Goal: Check status

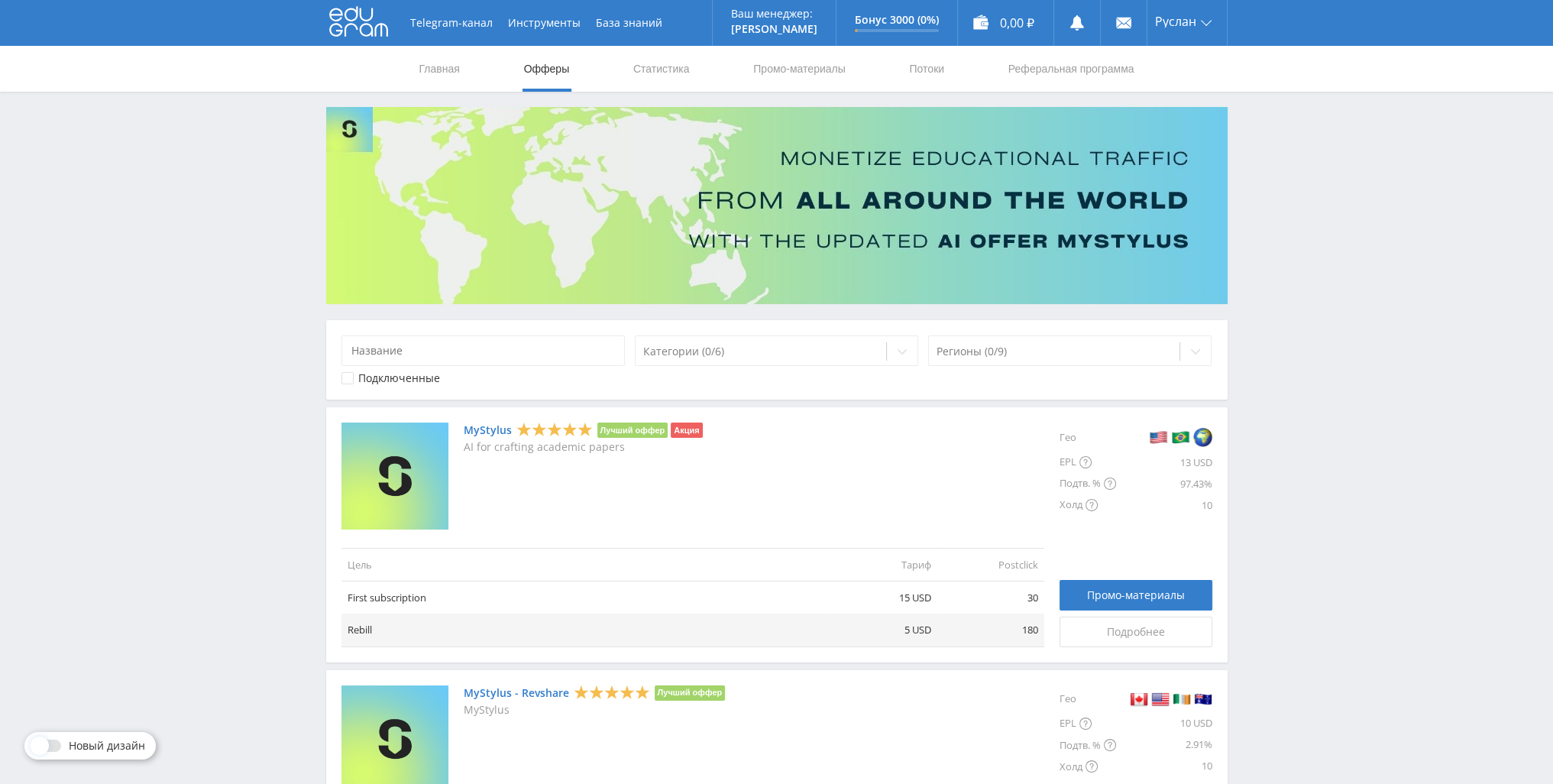
click at [702, 55] on nav "Главная Офферы Статистика Промо-материалы Потоки Реферальная программа" at bounding box center [776, 69] width 718 height 46
click at [655, 74] on link "Статистика" at bounding box center [661, 69] width 59 height 46
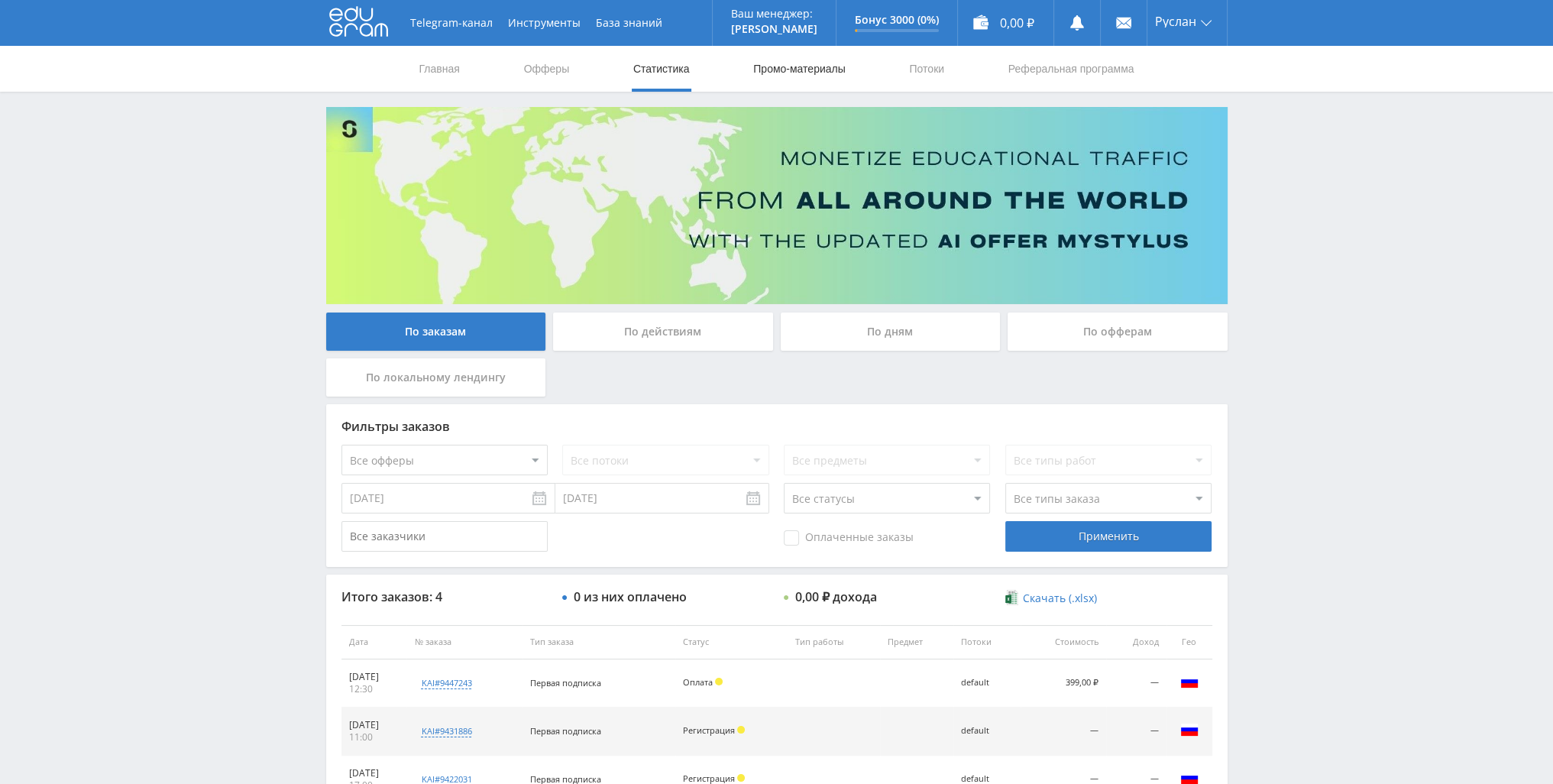
click at [808, 78] on link "Промо-материалы" at bounding box center [798, 69] width 94 height 46
select select "1"
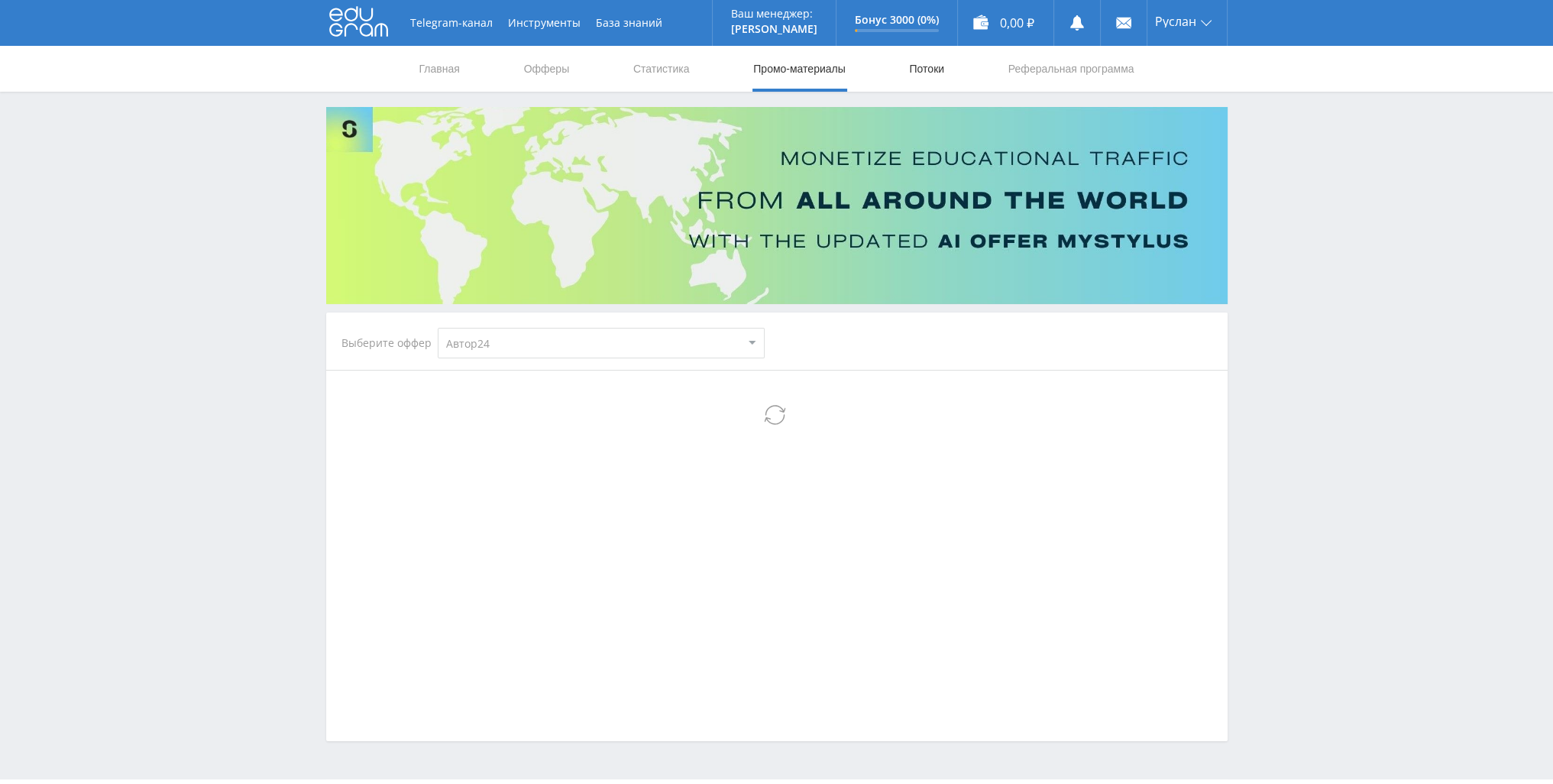
click at [922, 74] on link "Потоки" at bounding box center [926, 69] width 38 height 46
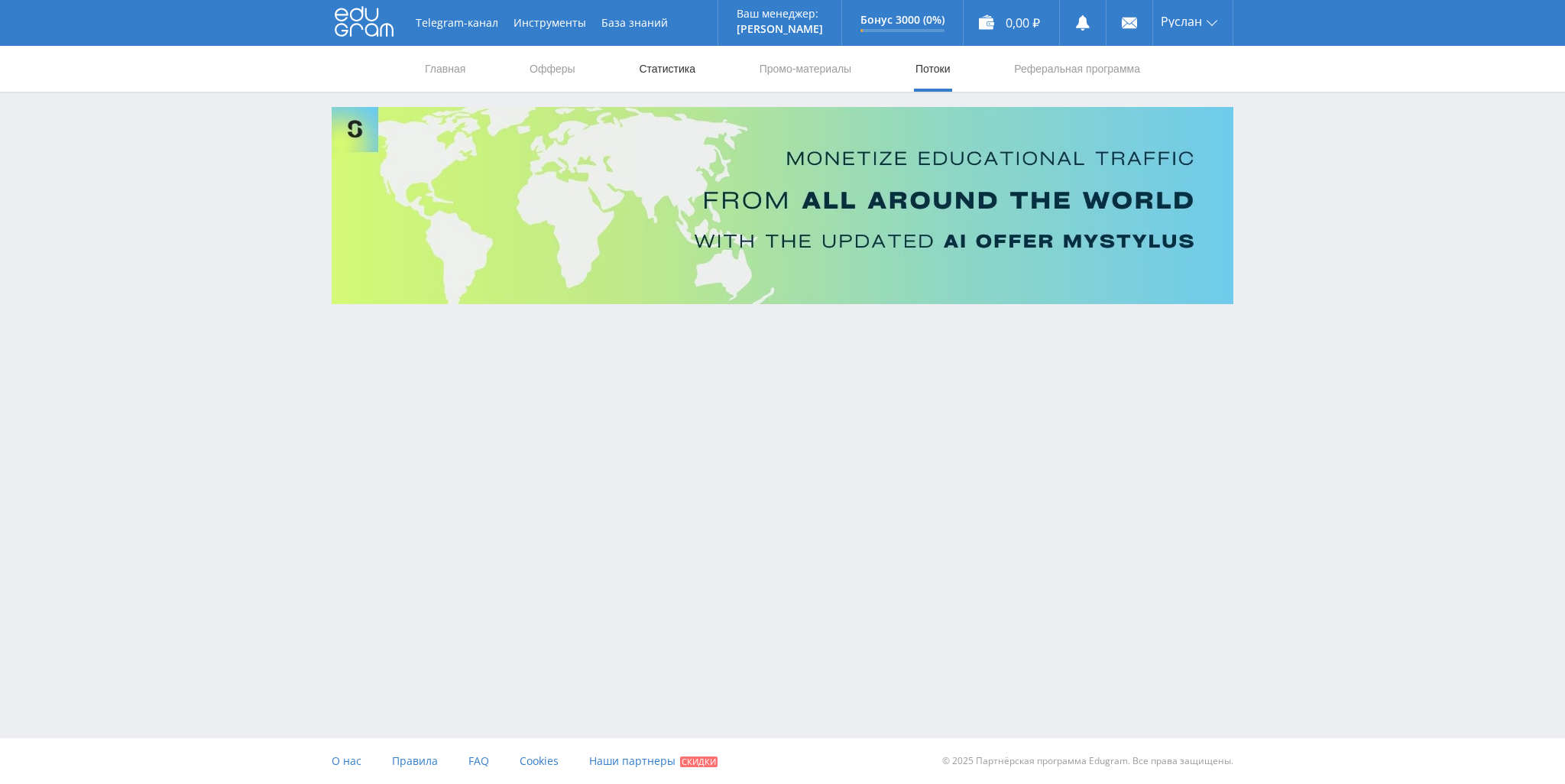
click at [678, 65] on link "Статистика" at bounding box center [667, 69] width 59 height 46
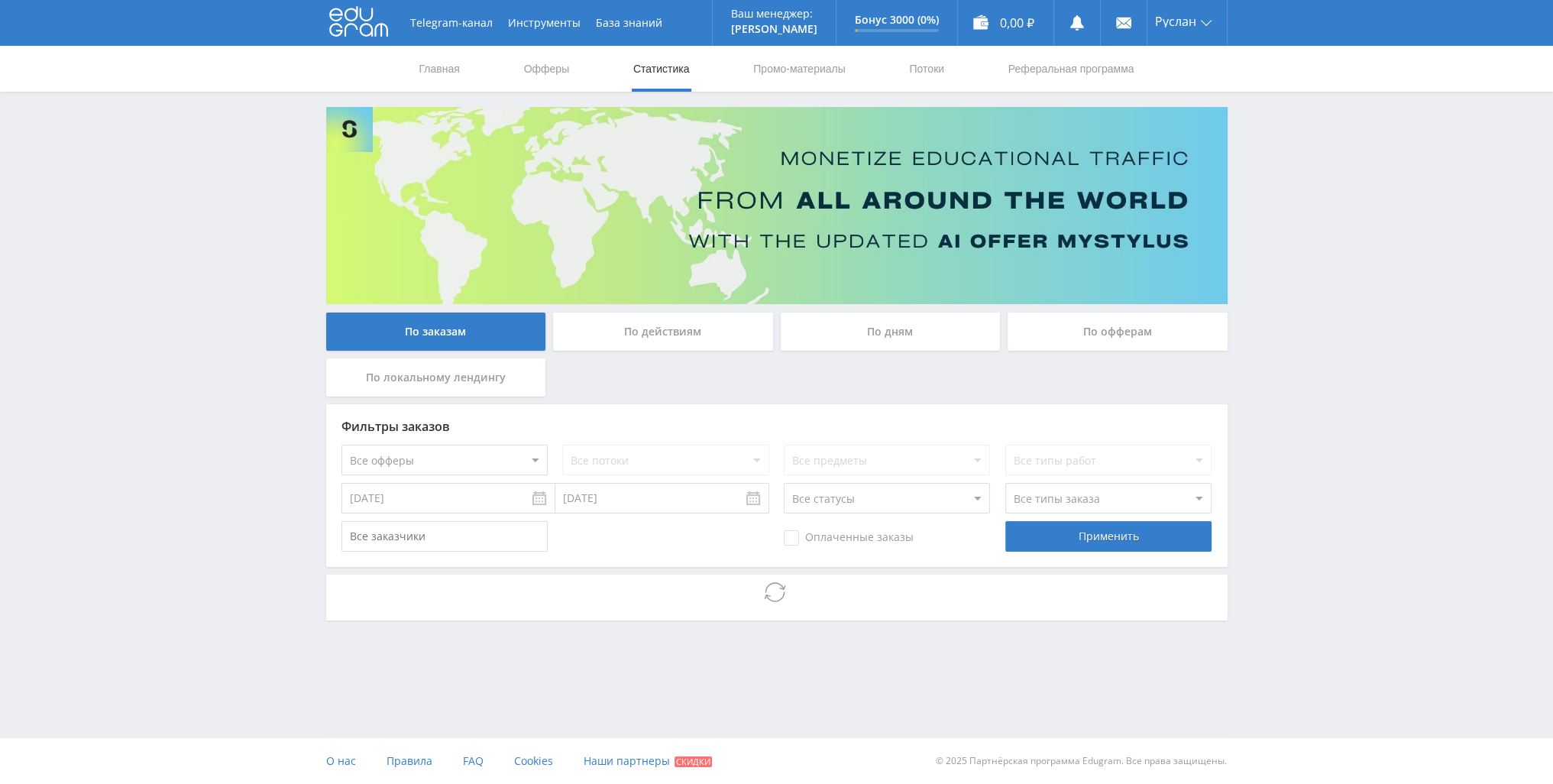
drag, startPoint x: 892, startPoint y: 313, endPoint x: 894, endPoint y: 325, distance: 12.2
click at [892, 313] on div "По дням" at bounding box center [890, 332] width 220 height 38
click at [0, 0] on input "По дням" at bounding box center [0, 0] width 0 height 0
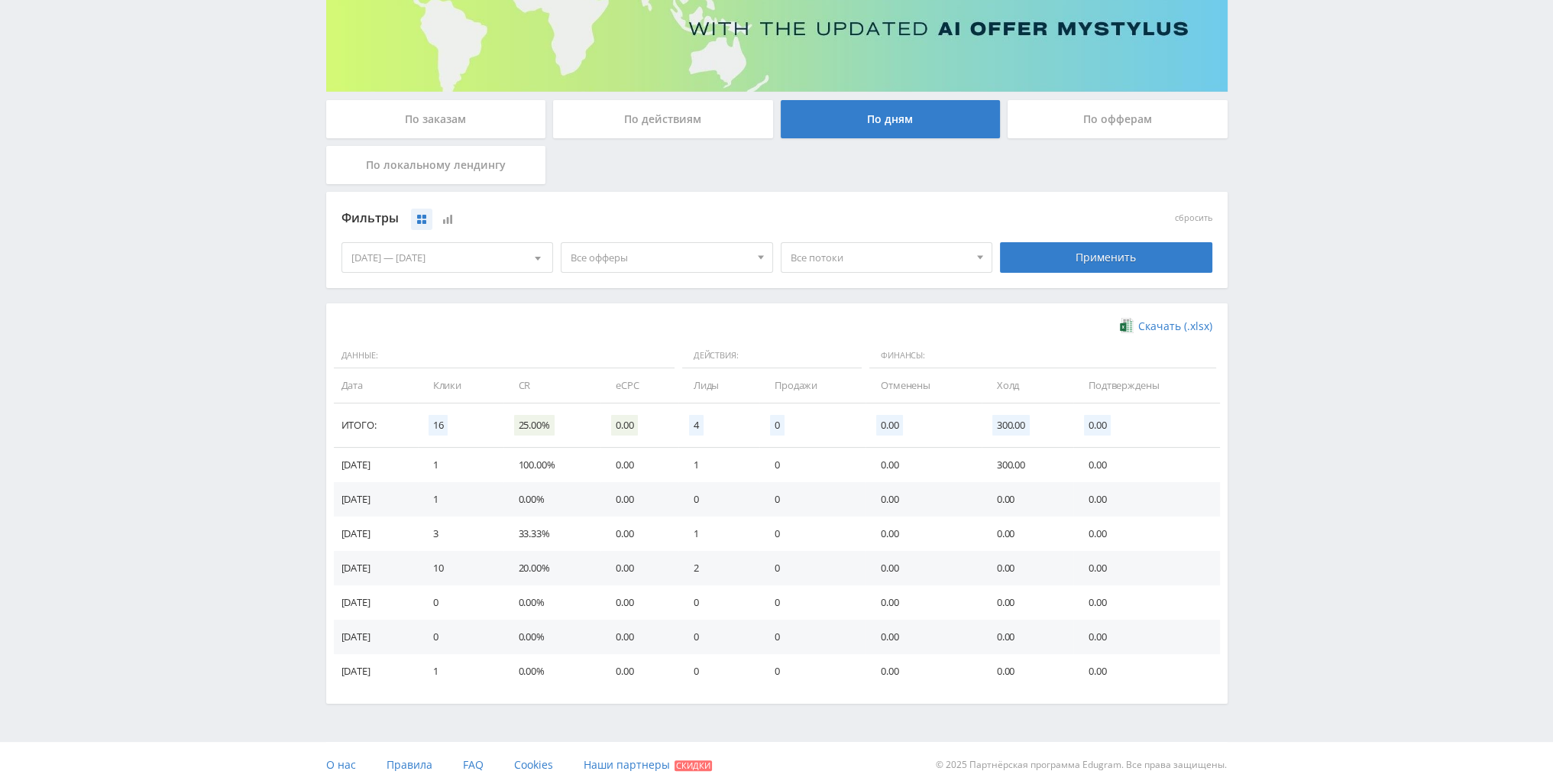
scroll to position [216, 0]
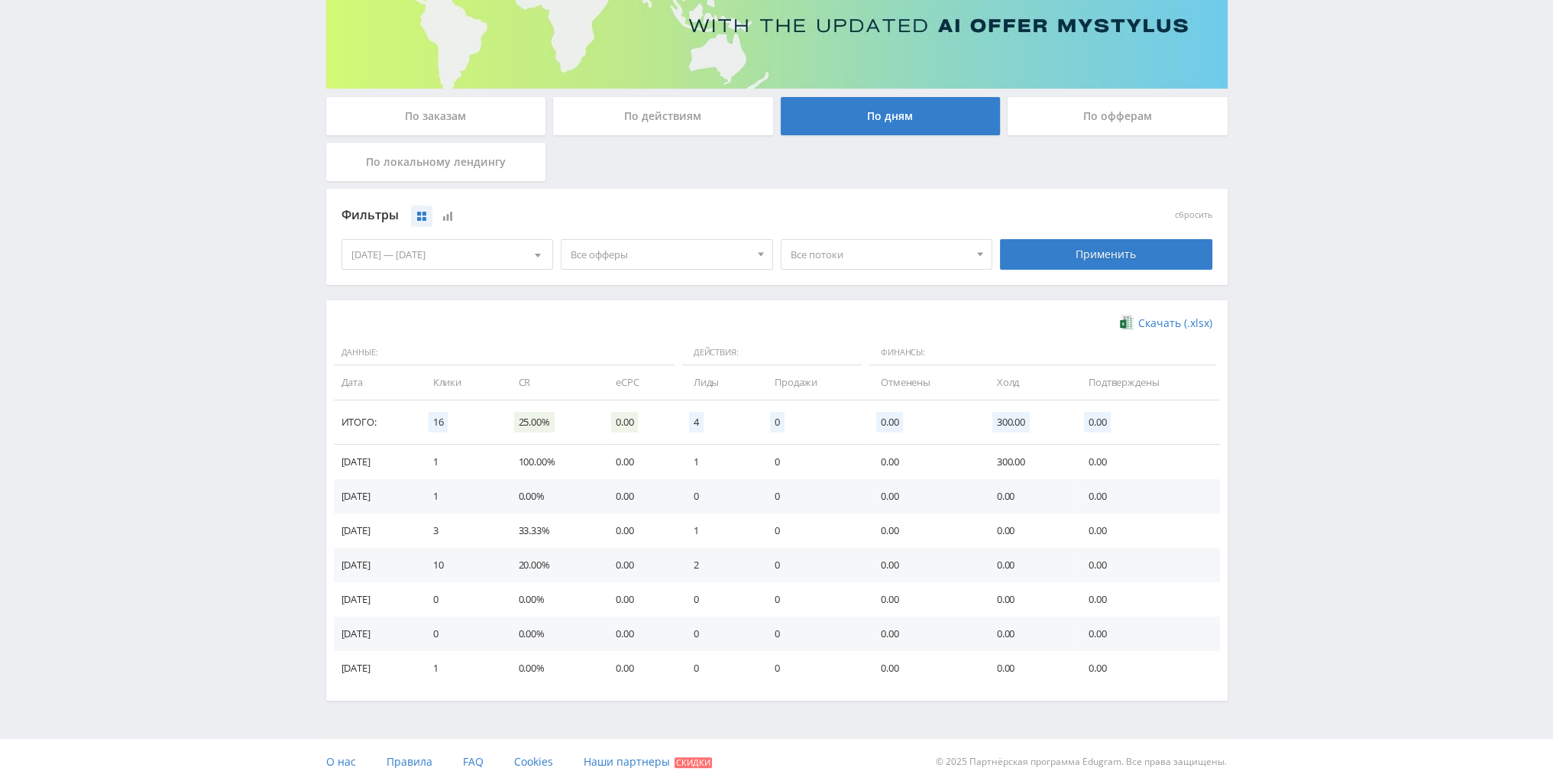
click at [1087, 121] on div "По офферам" at bounding box center [1117, 116] width 220 height 38
click at [0, 0] on input "По офферам" at bounding box center [0, 0] width 0 height 0
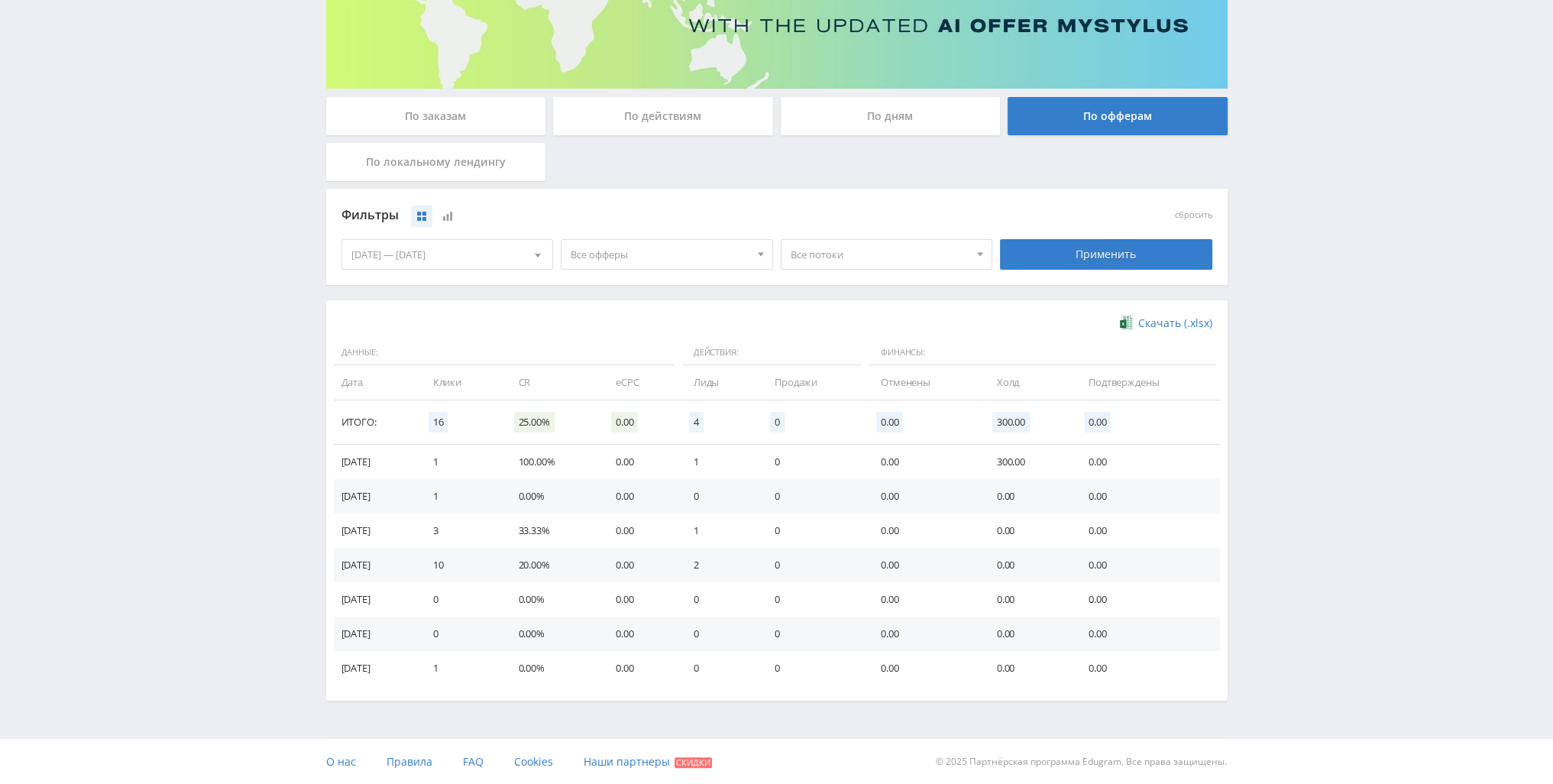
scroll to position [0, 0]
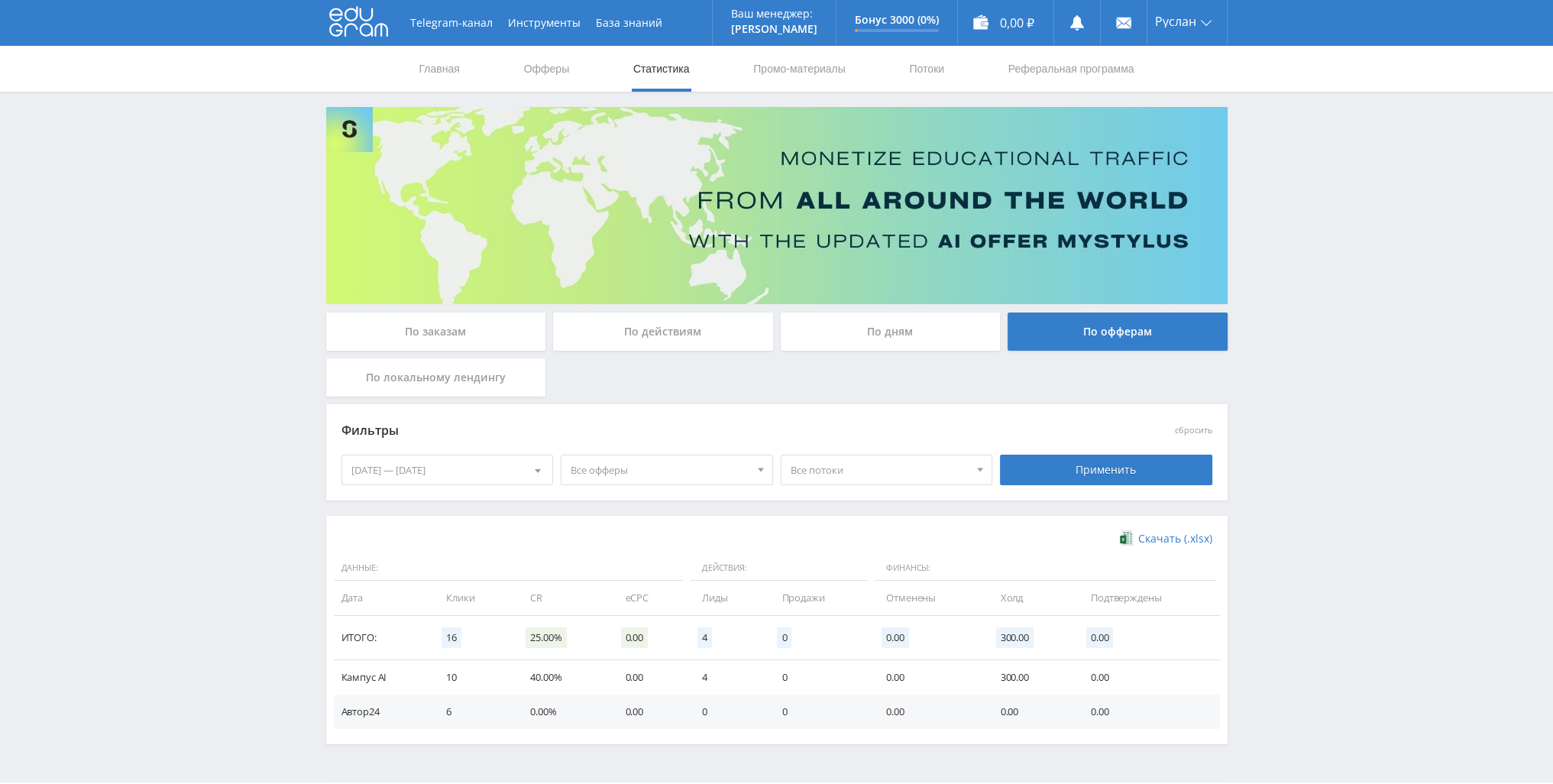
click at [934, 343] on div "По дням" at bounding box center [890, 332] width 220 height 38
click at [0, 0] on input "По дням" at bounding box center [0, 0] width 0 height 0
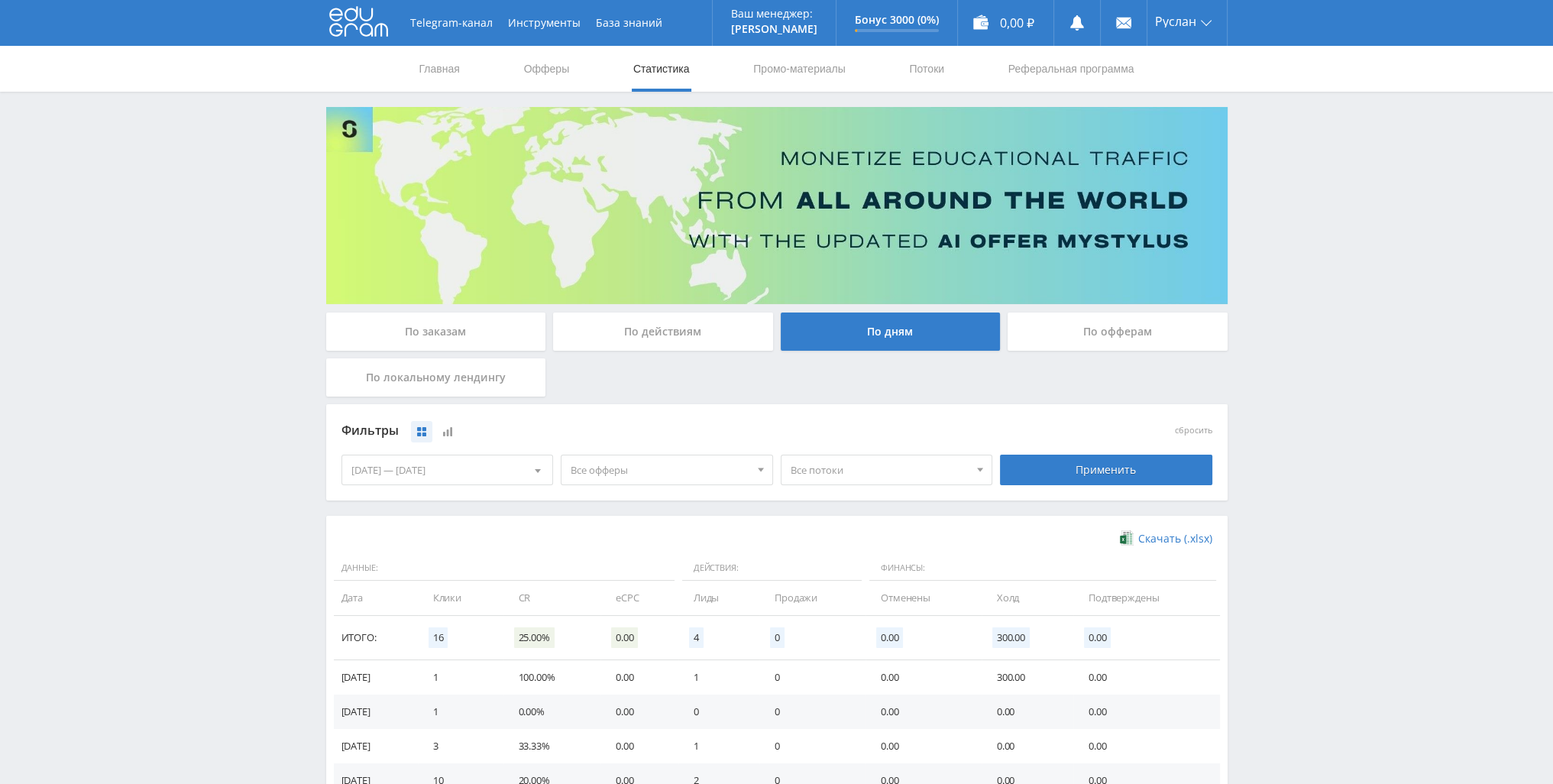
click at [752, 338] on div "По действиям" at bounding box center [663, 332] width 220 height 38
click at [0, 0] on input "По действиям" at bounding box center [0, 0] width 0 height 0
